Goal: Task Accomplishment & Management: Use online tool/utility

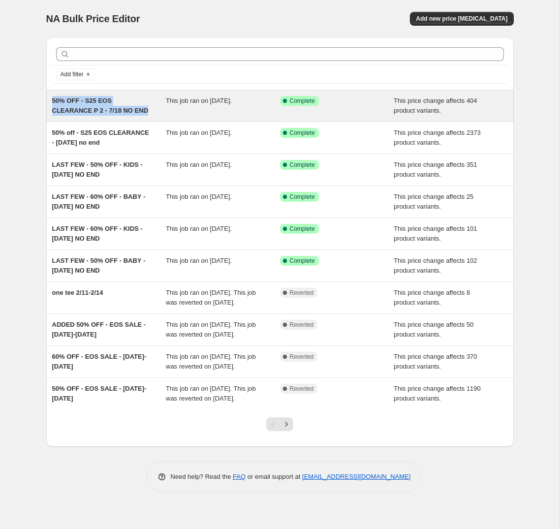
drag, startPoint x: 52, startPoint y: 101, endPoint x: 147, endPoint y: 113, distance: 96.1
click at [147, 113] on span "50% OFF - S25 EOS CLEARANCE P 2 - 7/18 NO END" at bounding box center [100, 105] width 96 height 17
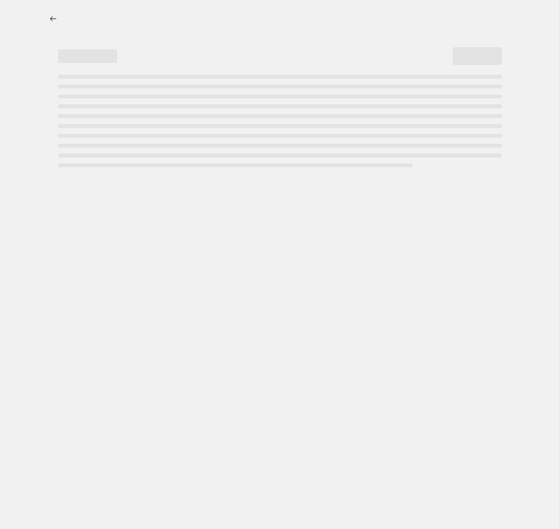
select select "pcap"
select select "no_change"
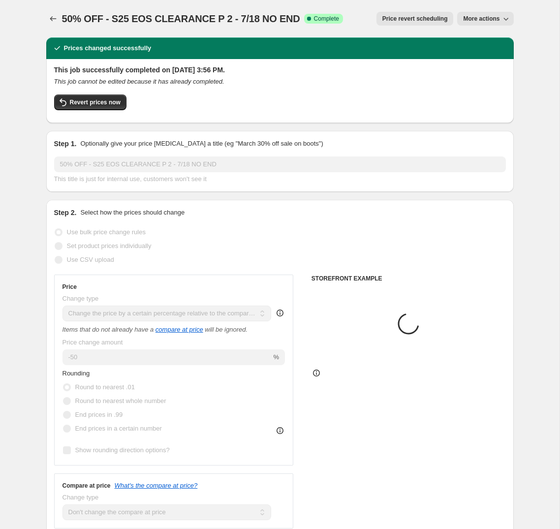
select select "tag"
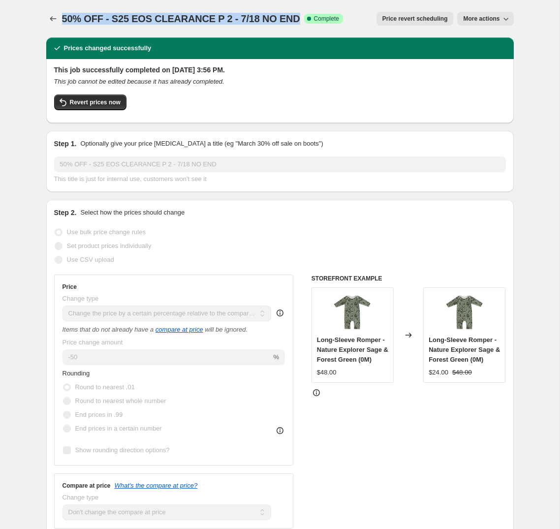
drag, startPoint x: 63, startPoint y: 19, endPoint x: 292, endPoint y: 21, distance: 228.7
click at [292, 21] on span "50% OFF - S25 EOS CLEARANCE P 2 - 7/18 NO END" at bounding box center [181, 18] width 238 height 11
copy span "50% OFF - S25 EOS CLEARANCE P 2 - 7/18 NO END"
click at [55, 17] on icon "Price change jobs" at bounding box center [53, 19] width 10 height 10
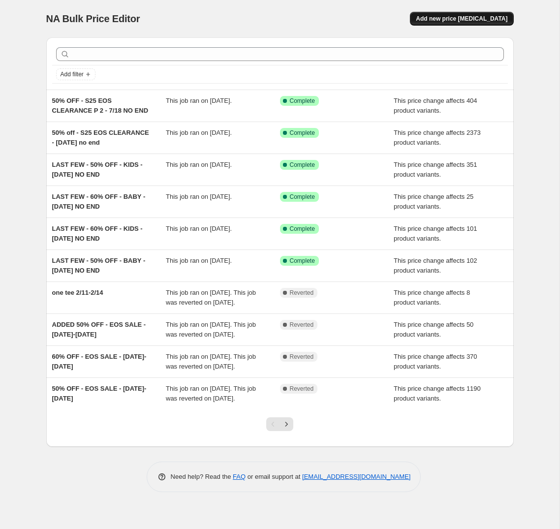
click at [457, 17] on span "Add new price change job" at bounding box center [461, 19] width 91 height 8
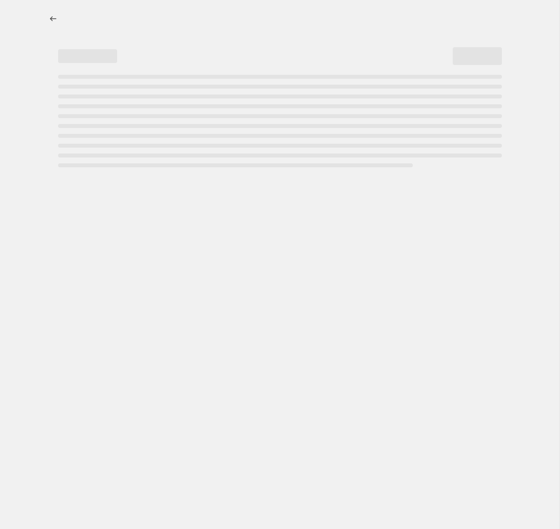
select select "percentage"
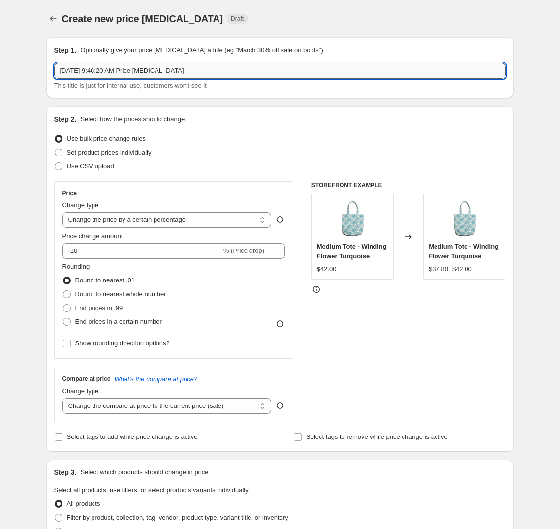
click at [212, 72] on input "Aug 13, 2025, 9:46:20 AM Price change job" at bounding box center [280, 71] width 452 height 16
paste input "50% OFF - S25 EOS CLEARANCE P 2 - 7/18 NO END"
drag, startPoint x: 171, startPoint y: 72, endPoint x: 95, endPoint y: 72, distance: 75.8
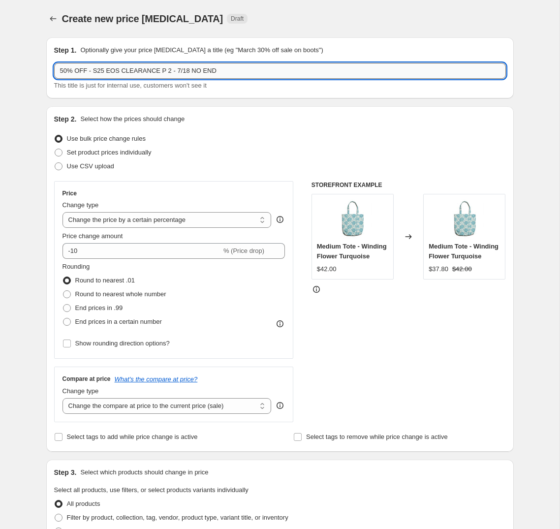
click at [95, 72] on input "50% OFF - S25 EOS CLEARANCE P 2 - 7/18 NO END" at bounding box center [280, 71] width 452 height 16
drag, startPoint x: 218, startPoint y: 71, endPoint x: 207, endPoint y: 71, distance: 10.8
click at [207, 71] on input "50% OFF - CLEARANCE ADDTL MARKDOWNS - 7/18 NO END" at bounding box center [280, 71] width 452 height 16
click at [62, 73] on input "50% OFF - CLEARANCE ADDTL MARKDOWNS - 8/13 NO END" at bounding box center [280, 71] width 452 height 16
type input "60% OFF - CLEARANCE ADDTL MARKDOWNS - 8/13 NO END"
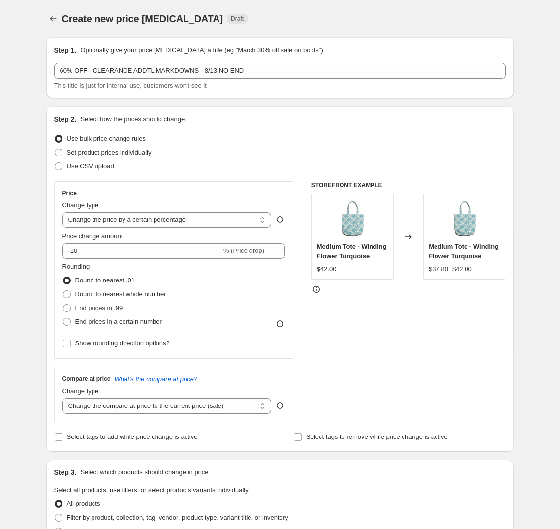
click at [28, 135] on div "Create new price change job. This page is ready Create new price change job Dra…" at bounding box center [279, 491] width 559 height 983
click at [162, 219] on select "Change the price to a certain amount Change the price by a certain amount Chang…" at bounding box center [166, 220] width 209 height 16
select select "pcap"
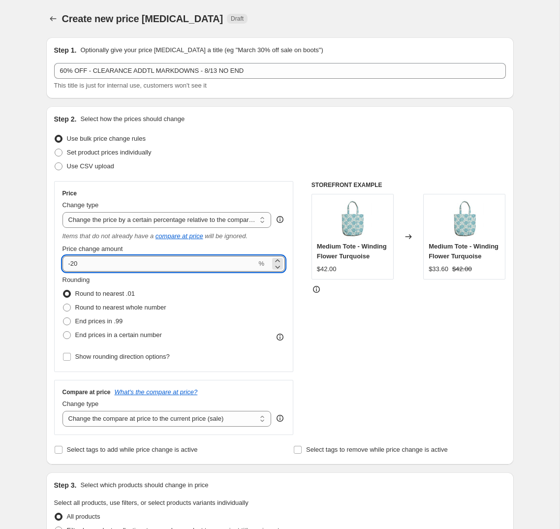
click at [75, 266] on input "-20" at bounding box center [159, 264] width 194 height 16
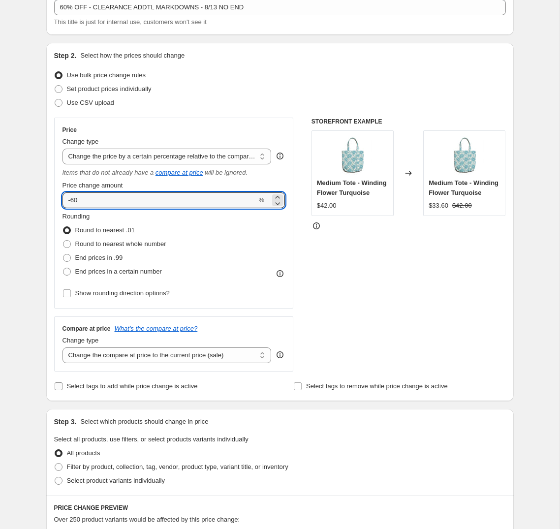
scroll to position [102, 0]
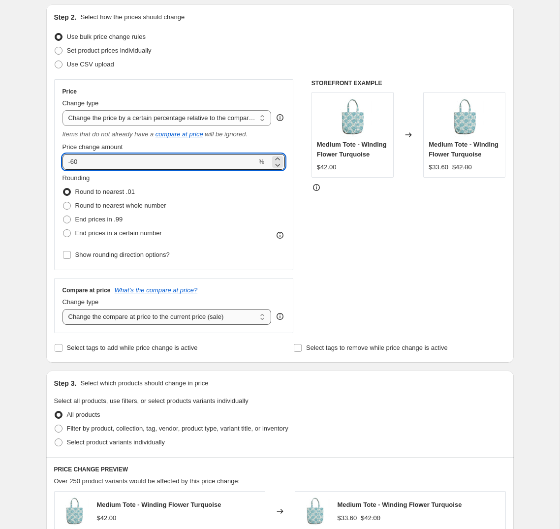
type input "-60"
click at [240, 318] on select "Change the compare at price to the current price (sale) Change the compare at p…" at bounding box center [166, 317] width 209 height 16
select select "no_change"
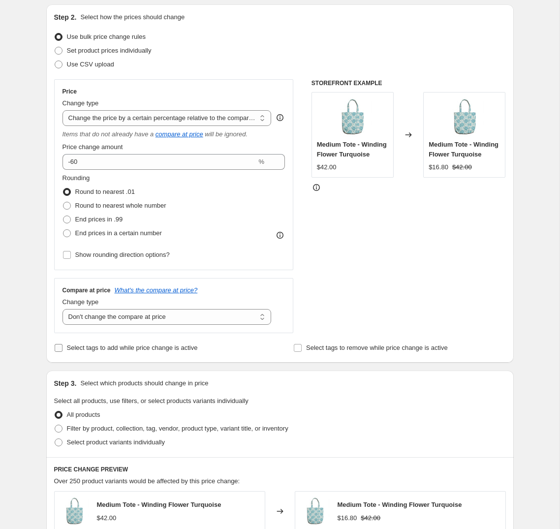
click at [93, 349] on span "Select tags to add while price change is active" at bounding box center [132, 347] width 131 height 7
click at [62, 349] on input "Select tags to add while price change is active" at bounding box center [59, 348] width 8 height 8
checkbox input "true"
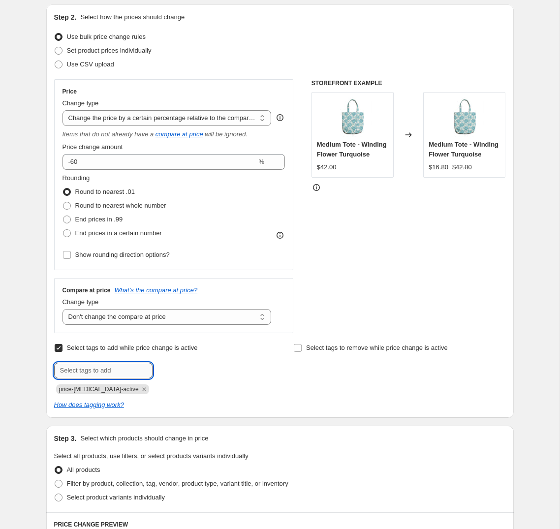
click at [95, 373] on input "text" at bounding box center [103, 371] width 98 height 16
click at [310, 348] on span "Select tags to remove while price change is active" at bounding box center [377, 347] width 142 height 7
click at [302, 348] on input "Select tags to remove while price change is active" at bounding box center [298, 348] width 8 height 8
checkbox input "true"
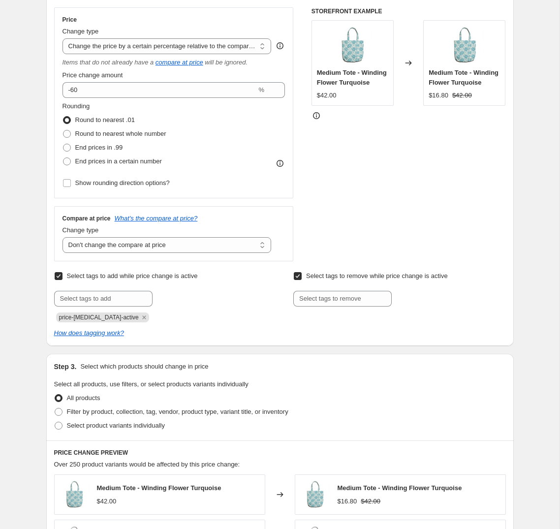
scroll to position [278, 0]
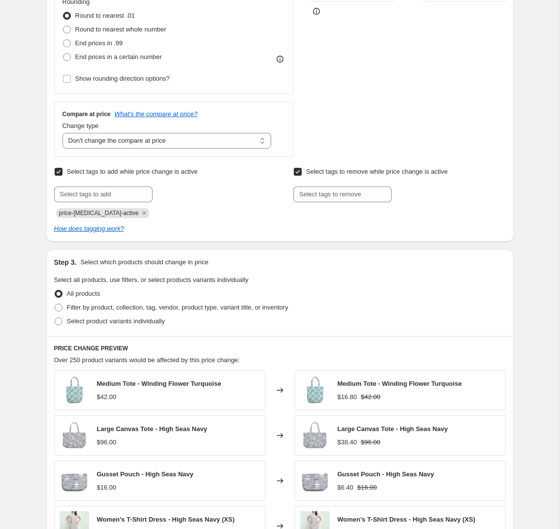
click at [125, 173] on span "Select tags to add while price change is active" at bounding box center [132, 171] width 131 height 7
click at [62, 173] on input "Select tags to add while price change is active" at bounding box center [59, 172] width 8 height 8
checkbox input "false"
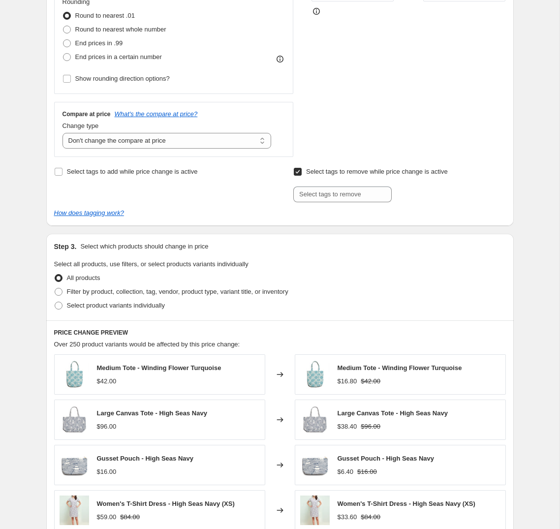
click at [304, 169] on label "Select tags to remove while price change is active" at bounding box center [370, 172] width 154 height 14
click at [302, 169] on input "Select tags to remove while price change is active" at bounding box center [298, 172] width 8 height 8
checkbox input "false"
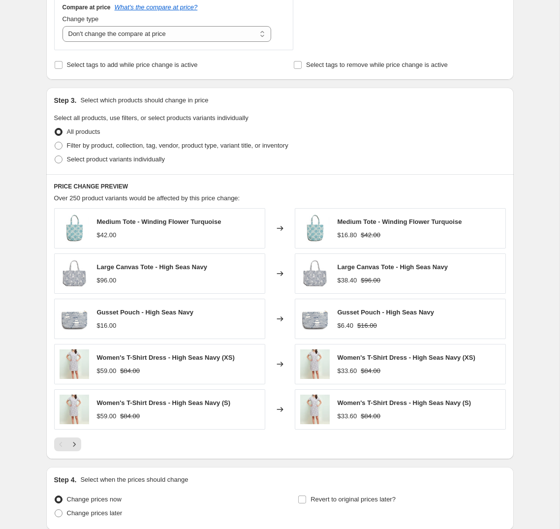
scroll to position [389, 0]
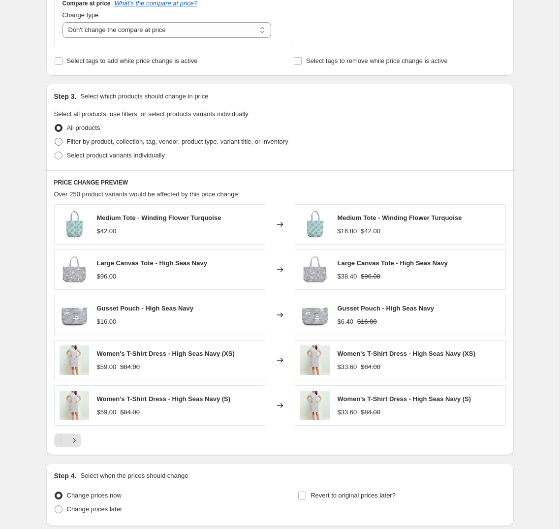
click at [72, 141] on span "Filter by product, collection, tag, vendor, product type, variant title, or inv…" at bounding box center [177, 141] width 221 height 7
click at [55, 138] on input "Filter by product, collection, tag, vendor, product type, variant title, or inv…" at bounding box center [55, 138] width 0 height 0
radio input "true"
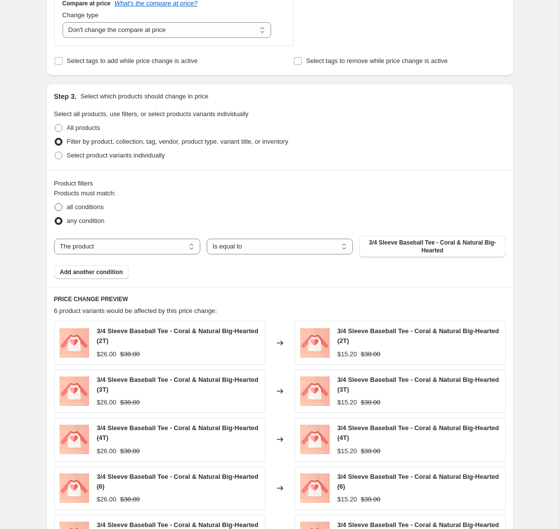
click at [81, 208] on span "all conditions" at bounding box center [85, 206] width 37 height 7
click at [55, 204] on input "all conditions" at bounding box center [55, 203] width 0 height 0
radio input "true"
click at [161, 249] on select "The product The product's collection The product's tag The product's vendor The…" at bounding box center [127, 247] width 146 height 16
select select "tag"
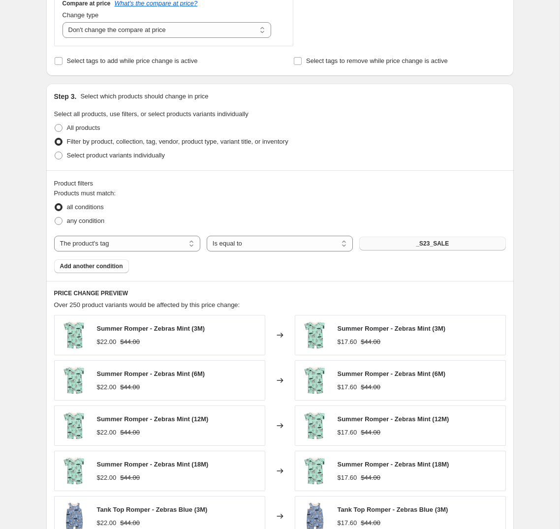
click at [444, 243] on span "_S23_SALE" at bounding box center [432, 244] width 33 height 8
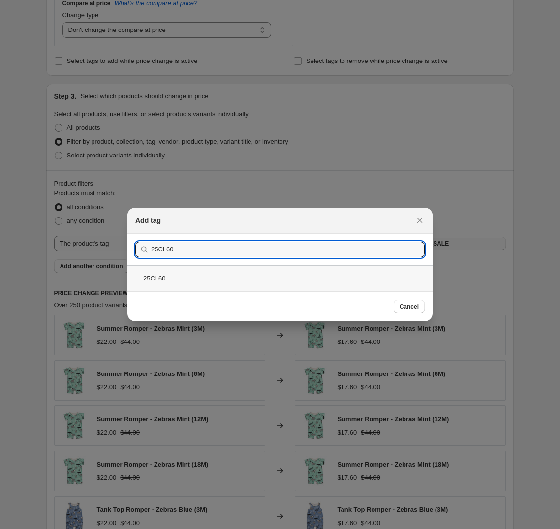
type input "25CL60"
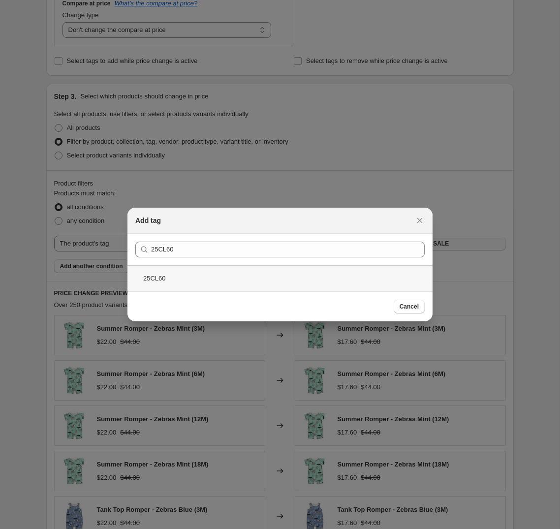
click at [200, 274] on div "25CL60" at bounding box center [279, 278] width 305 height 26
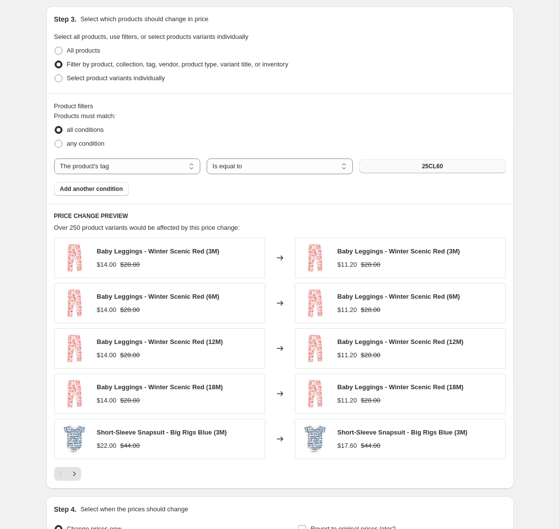
scroll to position [578, 0]
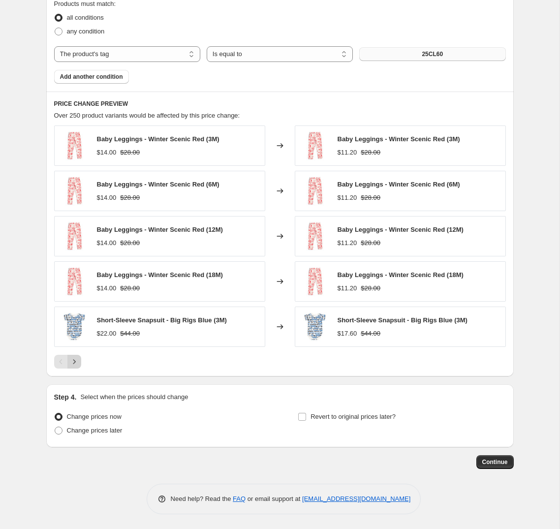
click at [72, 363] on icon "Next" at bounding box center [74, 362] width 10 height 10
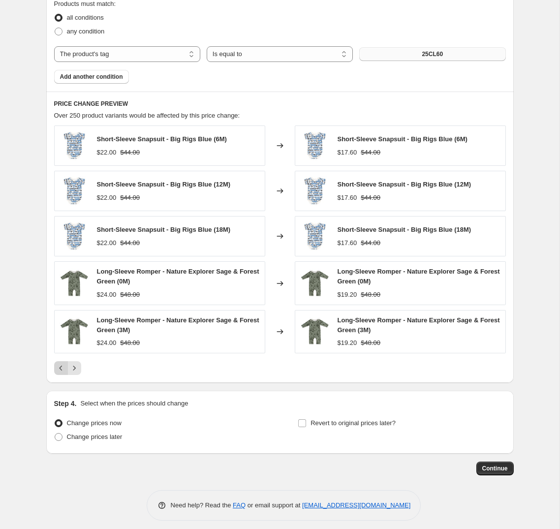
click at [60, 369] on icon "Previous" at bounding box center [61, 368] width 10 height 10
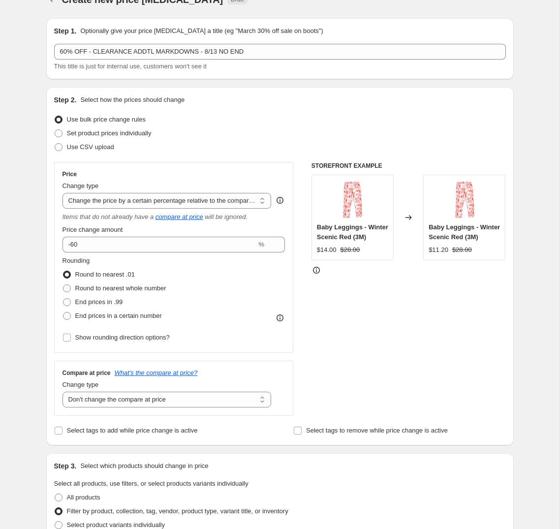
scroll to position [0, 0]
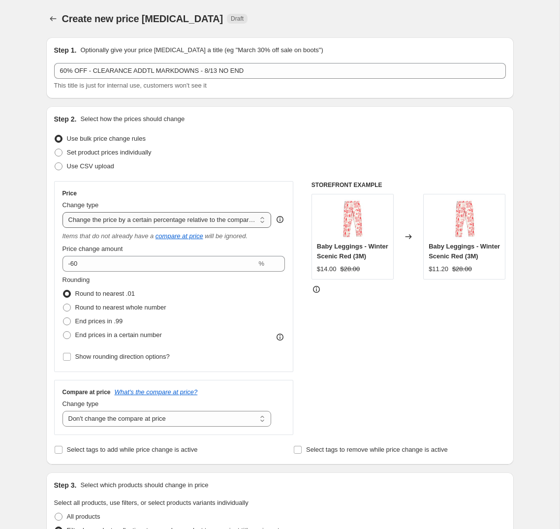
click at [120, 219] on select "Change the price to a certain amount Change the price by a certain amount Chang…" at bounding box center [166, 220] width 209 height 16
click at [252, 419] on select "Change the compare at price to the current price (sale) Change the compare at p…" at bounding box center [166, 419] width 209 height 16
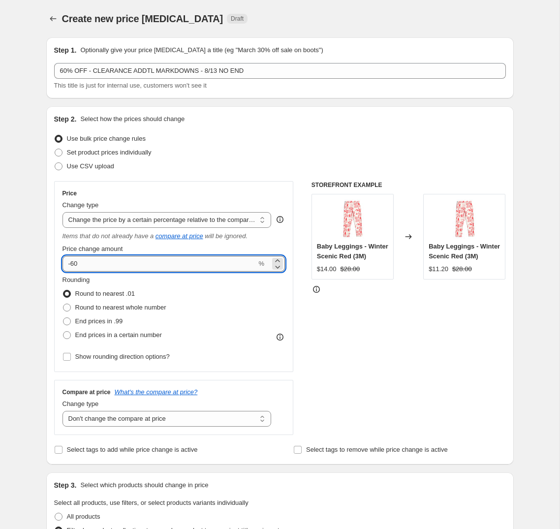
click at [71, 262] on input "-60" at bounding box center [159, 264] width 194 height 16
click at [120, 271] on input "-637" at bounding box center [159, 264] width 194 height 16
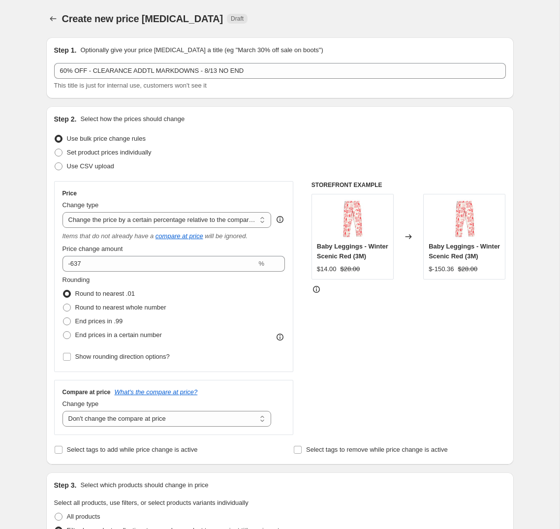
click at [204, 297] on div "Rounding Round to nearest .01 Round to nearest whole number End prices in .99 E…" at bounding box center [173, 308] width 223 height 67
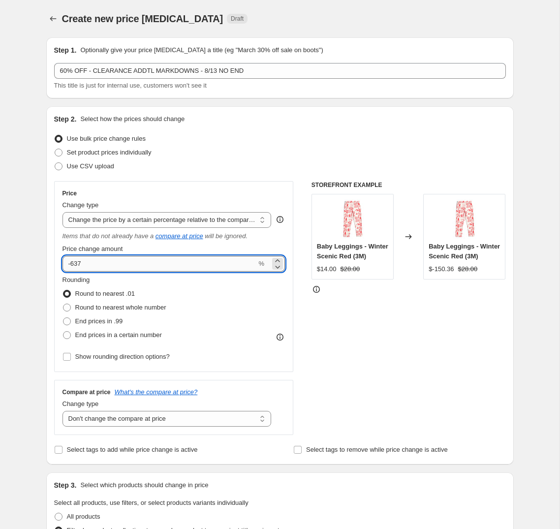
click at [116, 266] on input "-637" at bounding box center [159, 264] width 194 height 16
drag, startPoint x: 84, startPoint y: 264, endPoint x: 70, endPoint y: 264, distance: 13.3
click at [70, 264] on input "-642" at bounding box center [159, 264] width 194 height 16
type input "-60"
click at [351, 346] on div "STOREFRONT EXAMPLE Baby Leggings - Winter Scenic Red (3M) $14.00 $28.00 Changed…" at bounding box center [408, 308] width 194 height 254
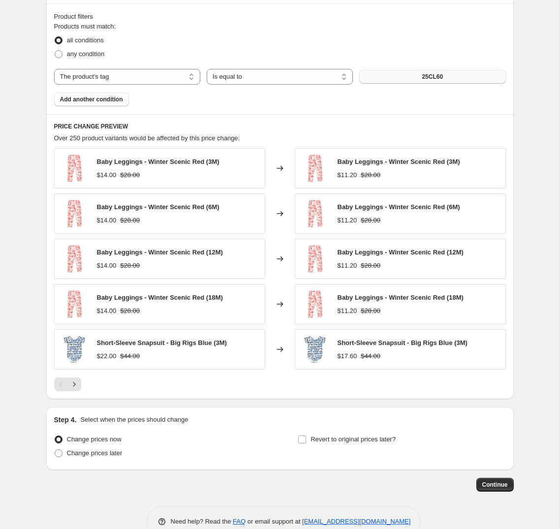
scroll to position [547, 0]
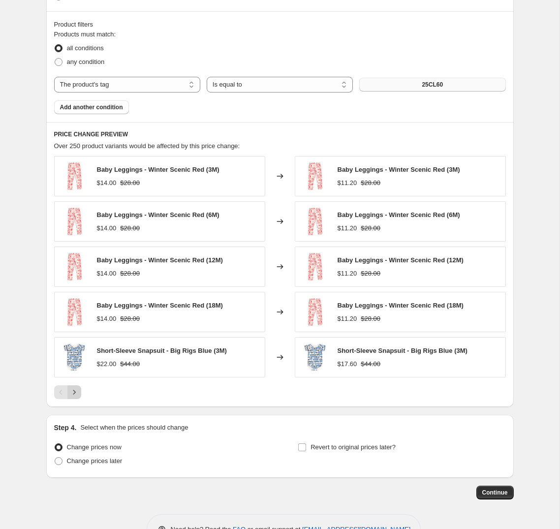
click at [72, 394] on icon "Next" at bounding box center [74, 392] width 10 height 10
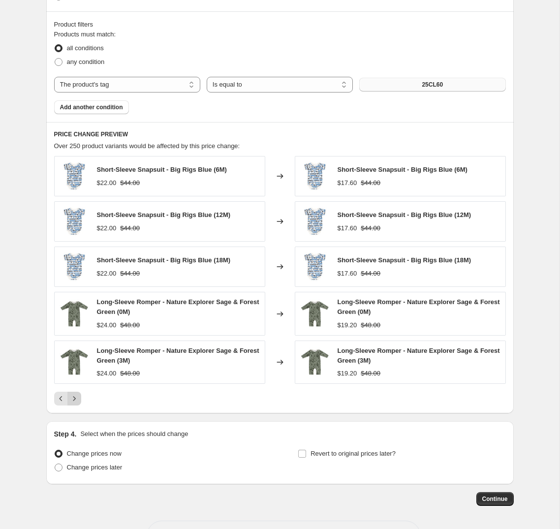
click at [77, 404] on button "Next" at bounding box center [74, 399] width 14 height 14
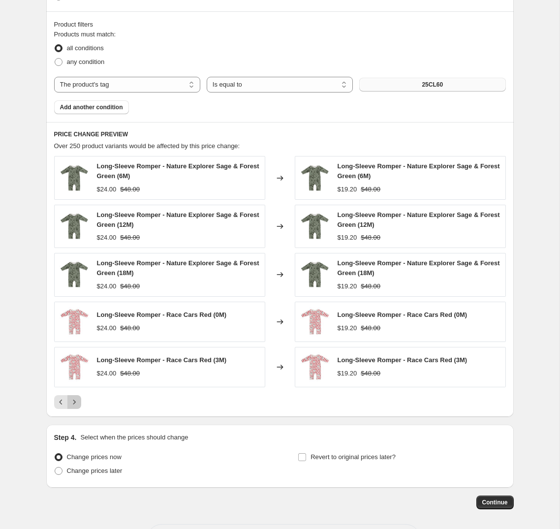
click at [77, 404] on icon "Next" at bounding box center [74, 402] width 10 height 10
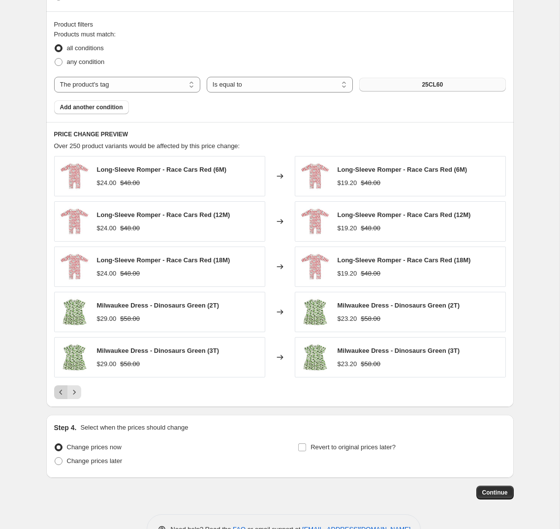
click at [57, 395] on icon "Previous" at bounding box center [61, 392] width 10 height 10
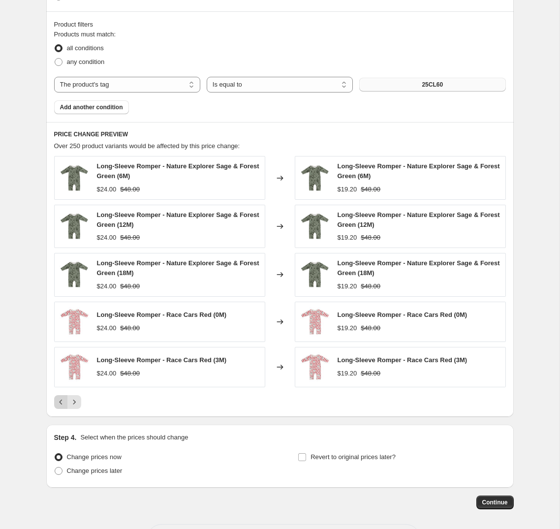
click at [57, 395] on button "Previous" at bounding box center [61, 402] width 14 height 14
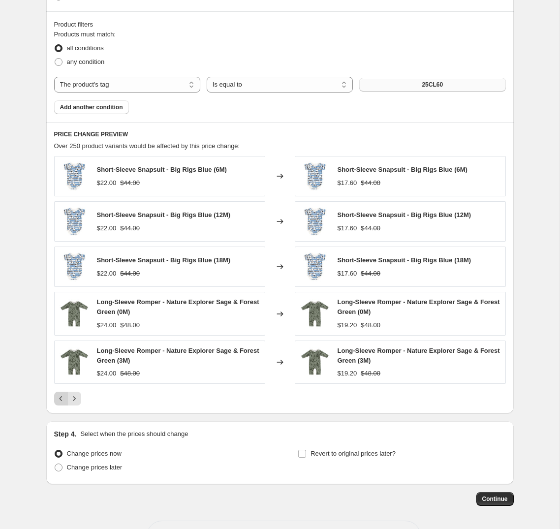
click at [57, 395] on icon "Previous" at bounding box center [61, 399] width 10 height 10
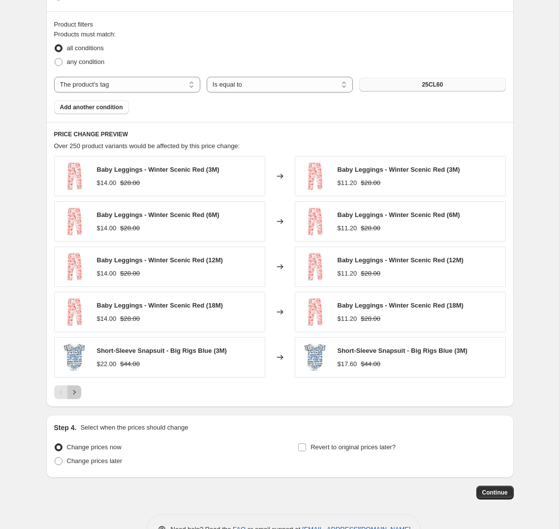
click at [78, 393] on icon "Next" at bounding box center [74, 392] width 10 height 10
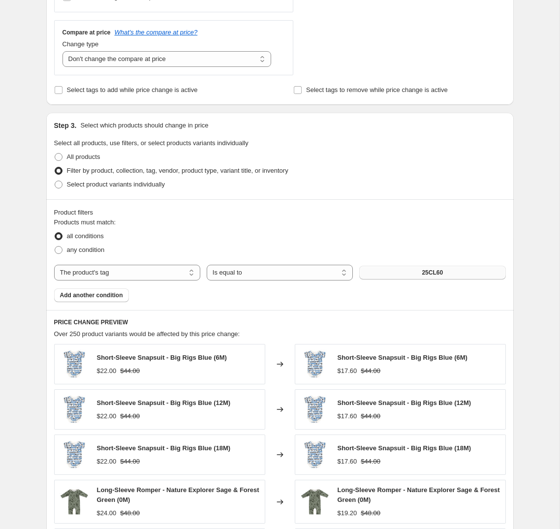
scroll to position [584, 0]
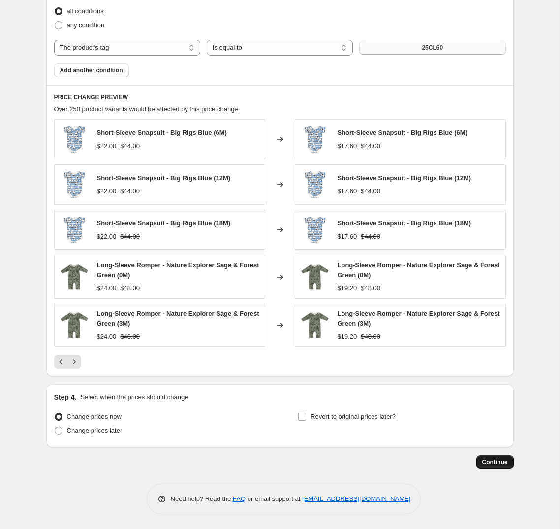
click at [497, 463] on span "Continue" at bounding box center [495, 462] width 26 height 8
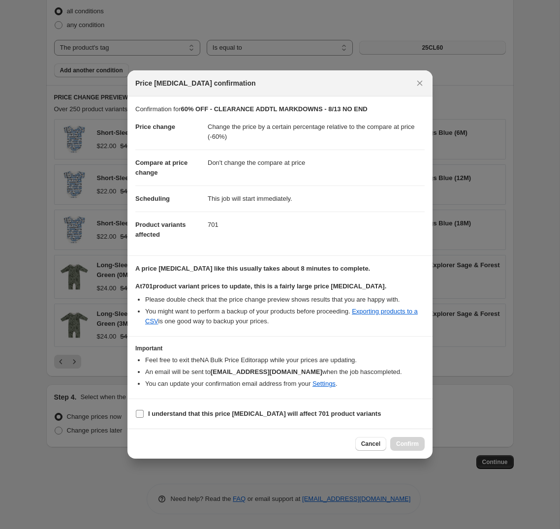
click at [146, 414] on label "I understand that this price change job will affect 701 product variants" at bounding box center [257, 414] width 245 height 14
click at [144, 414] on input "I understand that this price change job will affect 701 product variants" at bounding box center [140, 414] width 8 height 8
checkbox input "true"
click at [407, 448] on button "Confirm" at bounding box center [407, 444] width 34 height 14
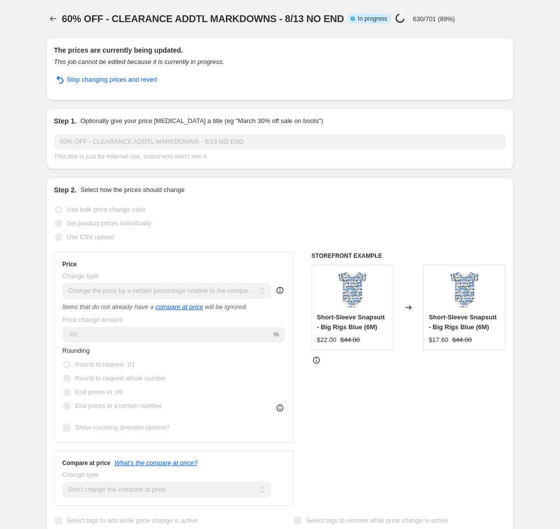
select select "pcap"
select select "no_change"
select select "tag"
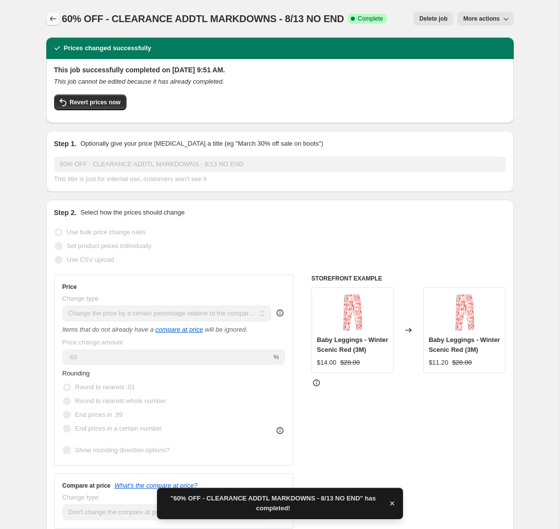
click at [56, 18] on icon "Price change jobs" at bounding box center [53, 19] width 10 height 10
